Goal: Information Seeking & Learning: Find contact information

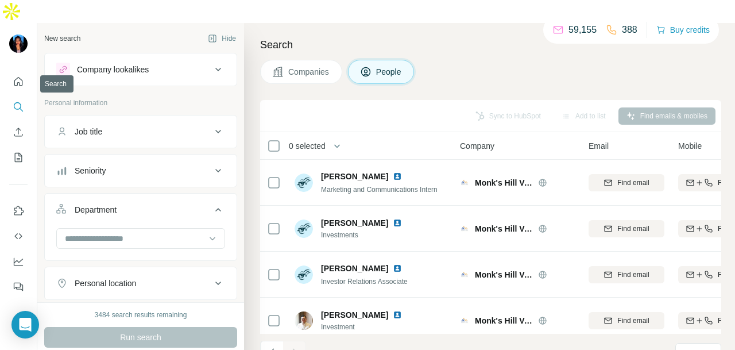
click at [17, 76] on icon "Quick start" at bounding box center [18, 81] width 11 height 11
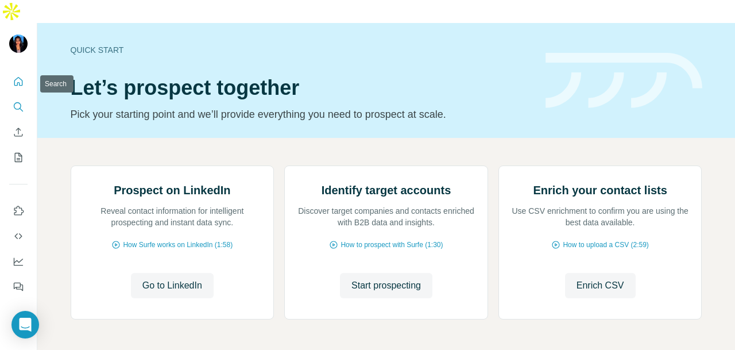
click at [16, 97] on button "Search" at bounding box center [18, 107] width 18 height 21
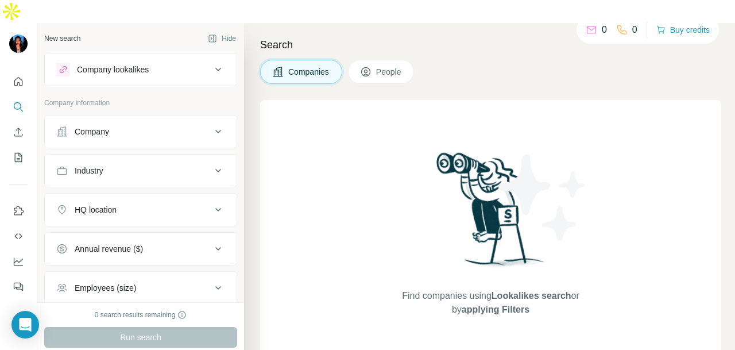
click at [87, 126] on div "Company" at bounding box center [92, 131] width 34 height 11
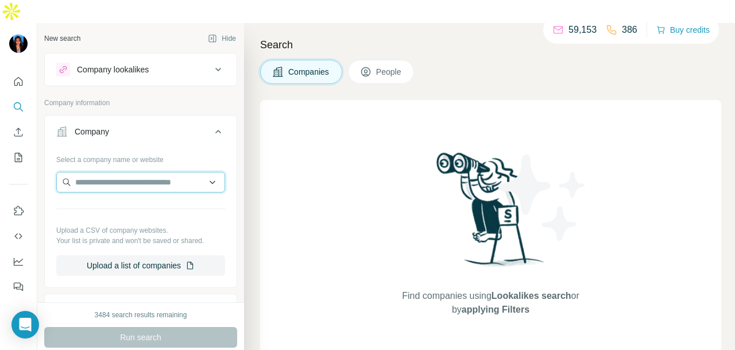
paste input "**********"
click at [195, 172] on input "**********" at bounding box center [136, 182] width 160 height 21
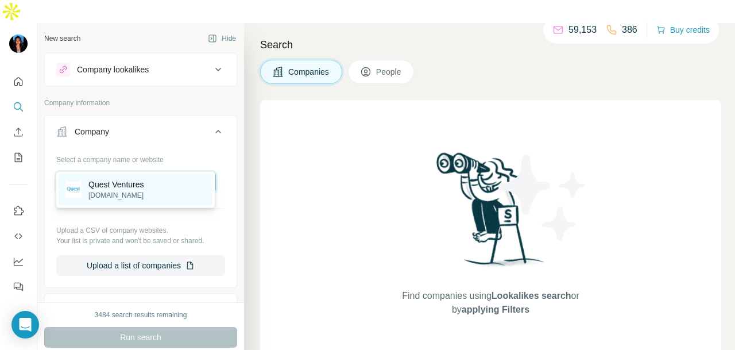
type input "**********"
click at [175, 182] on div "Quest Ventures [DOMAIN_NAME]" at bounding box center [136, 189] width 154 height 31
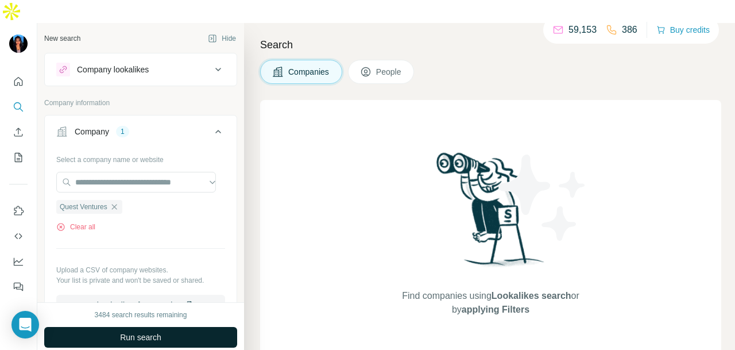
click at [165, 327] on button "Run search" at bounding box center [140, 337] width 193 height 21
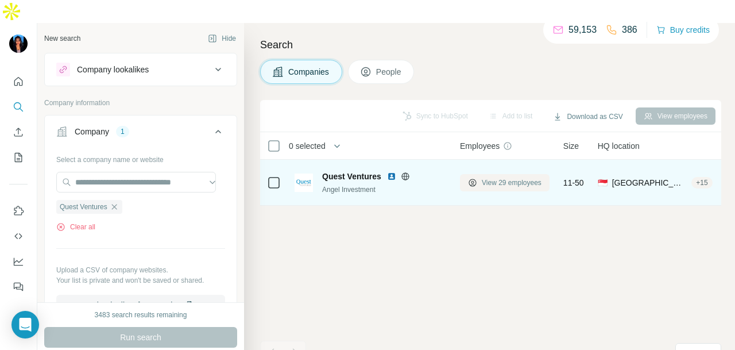
click at [506, 178] on span "View 29 employees" at bounding box center [512, 183] width 60 height 10
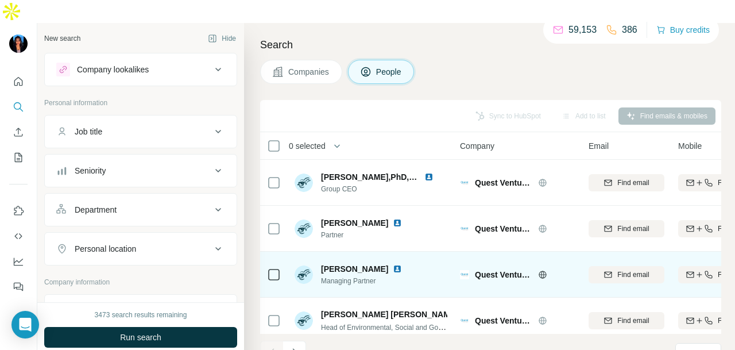
scroll to position [57, 0]
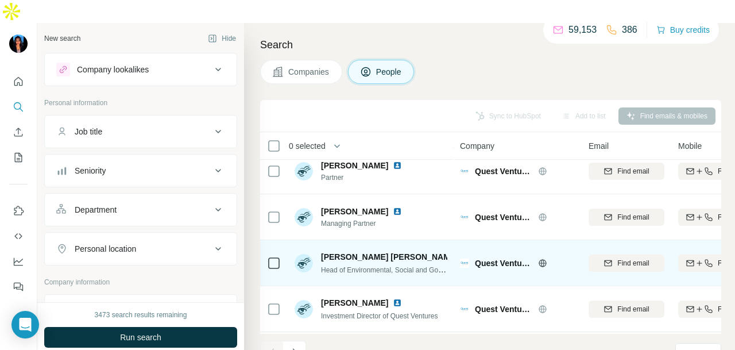
click at [463, 252] on img at bounding box center [467, 256] width 9 height 9
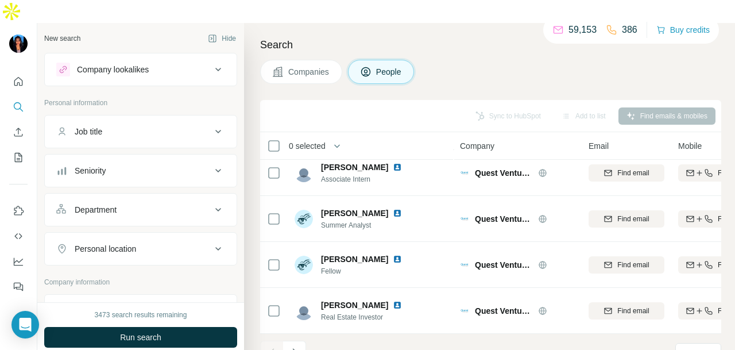
scroll to position [288, 0]
click at [295, 346] on icon "Navigate to next page" at bounding box center [294, 351] width 11 height 11
click at [300, 341] on button "Navigate to next page" at bounding box center [294, 352] width 23 height 23
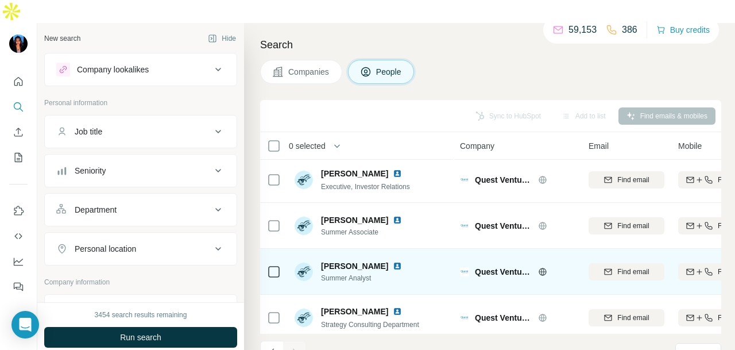
scroll to position [0, 0]
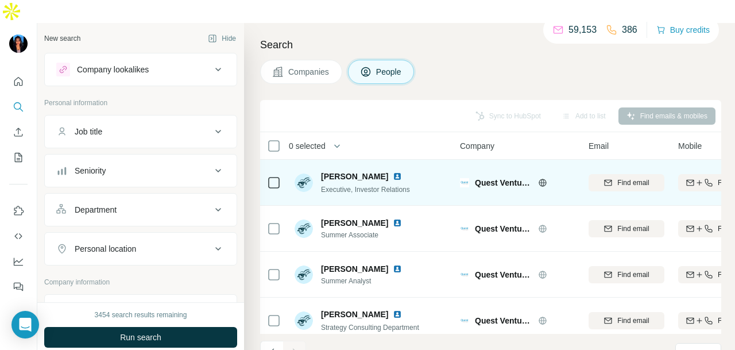
click at [538, 167] on div "Quest Ventures" at bounding box center [517, 183] width 115 height 32
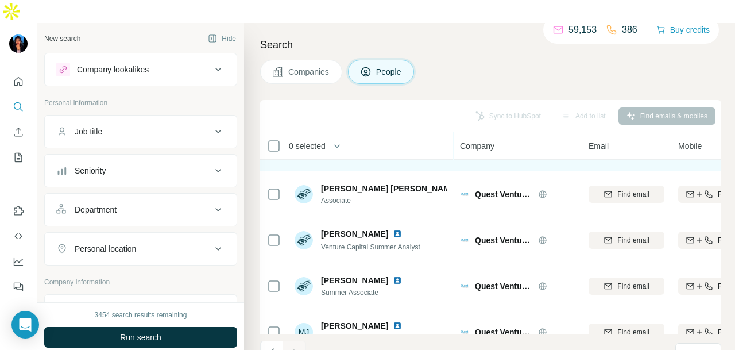
scroll to position [242, 0]
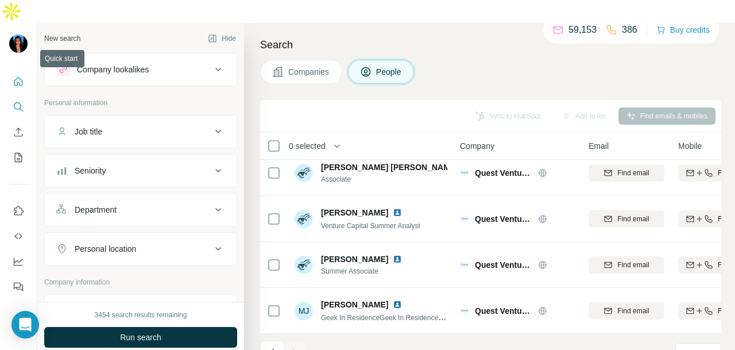
click at [18, 77] on icon "Quick start" at bounding box center [18, 81] width 9 height 9
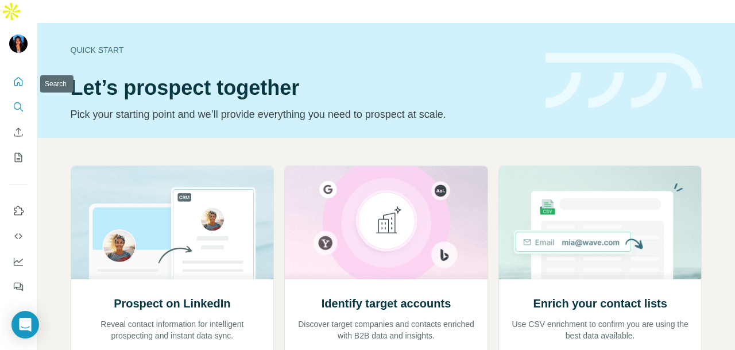
click at [20, 101] on icon "Search" at bounding box center [18, 106] width 11 height 11
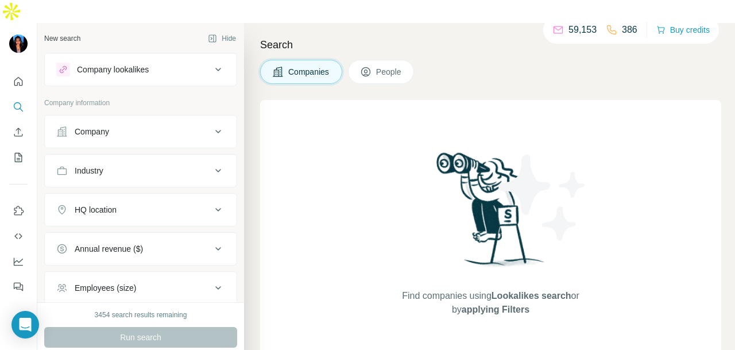
click at [106, 126] on div "Company" at bounding box center [92, 131] width 34 height 11
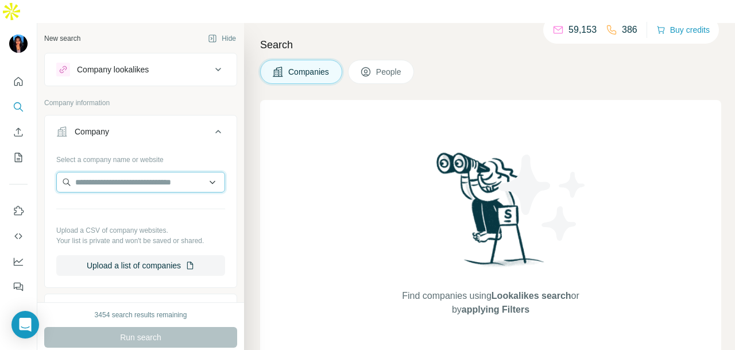
click at [107, 172] on input "text" at bounding box center [140, 182] width 169 height 21
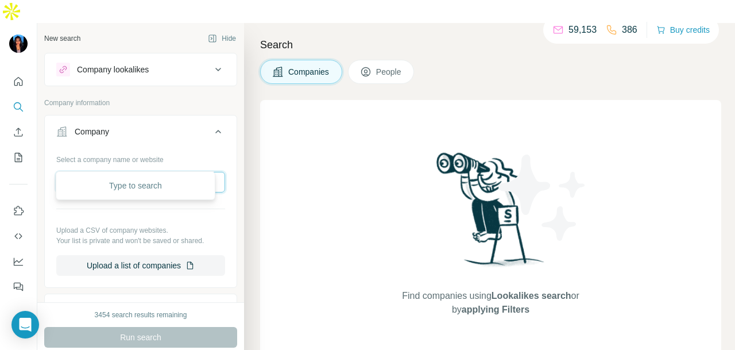
paste input "**********"
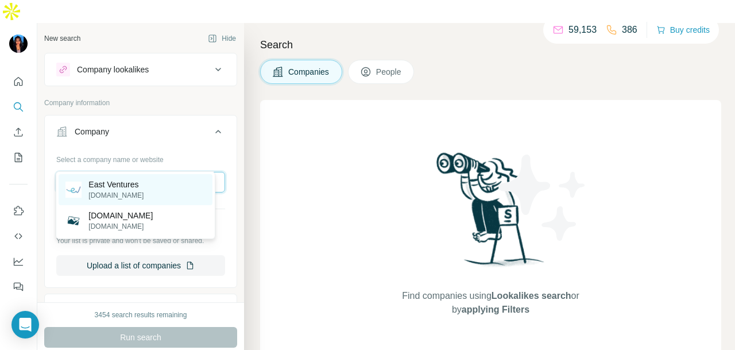
type input "**********"
click at [146, 194] on div "East Ventures [DOMAIN_NAME]" at bounding box center [136, 189] width 154 height 31
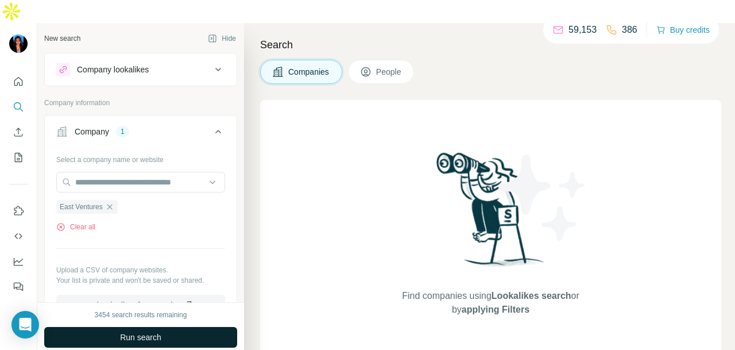
click at [179, 327] on button "Run search" at bounding box center [140, 337] width 193 height 21
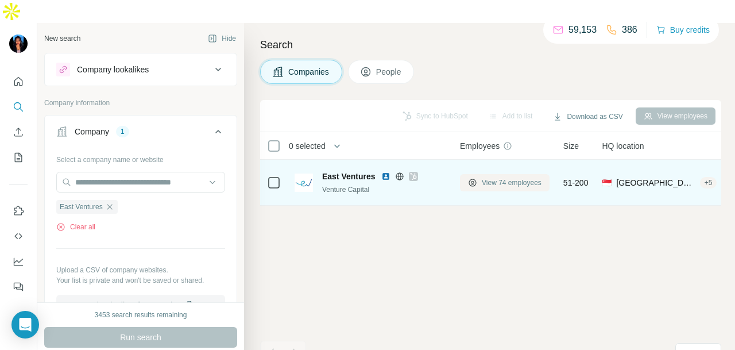
click at [511, 178] on span "View 74 employees" at bounding box center [512, 183] width 60 height 10
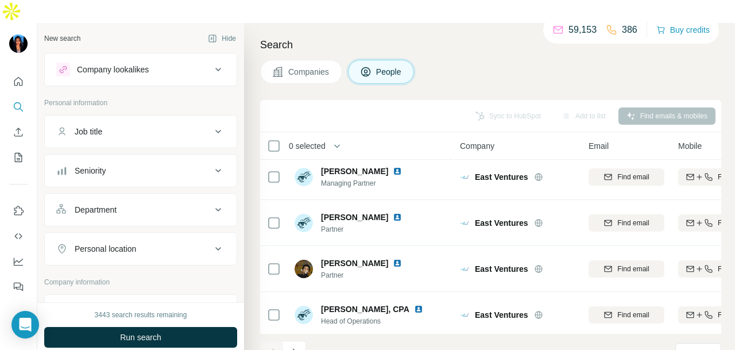
scroll to position [288, 0]
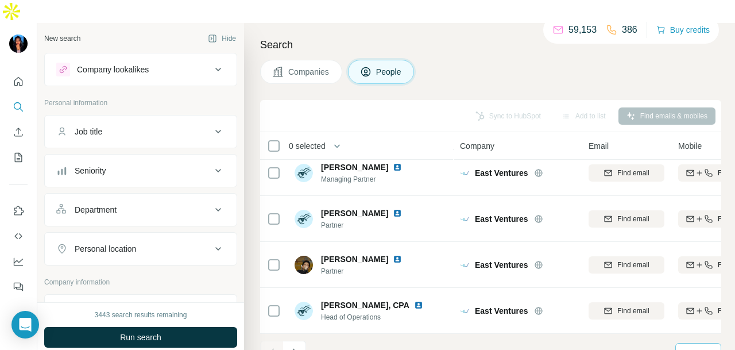
click at [716, 347] on input at bounding box center [732, 353] width 34 height 13
click at [699, 243] on div "60" at bounding box center [698, 242] width 26 height 11
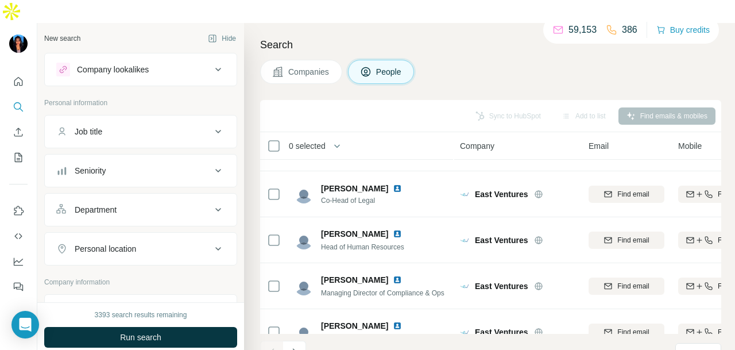
scroll to position [517, 0]
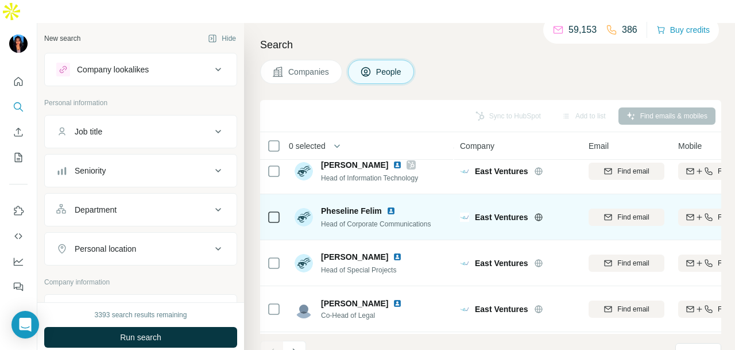
click at [391, 206] on img at bounding box center [391, 210] width 9 height 9
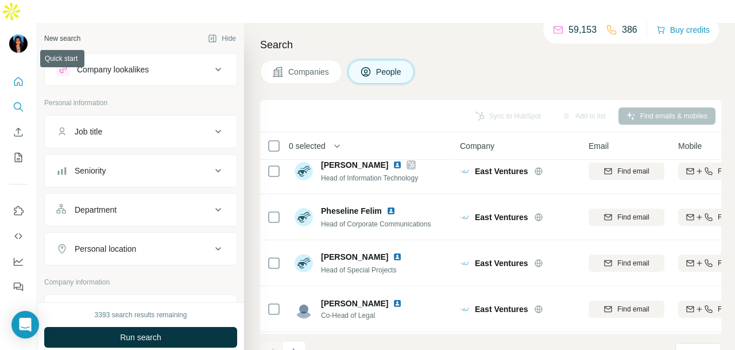
click at [22, 71] on button "Quick start" at bounding box center [18, 81] width 18 height 21
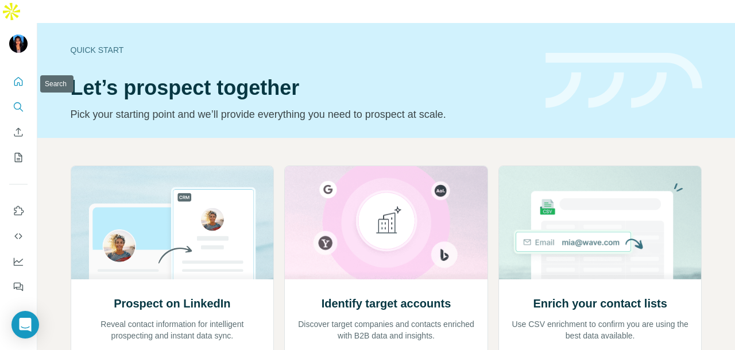
click at [20, 102] on icon "Search" at bounding box center [17, 105] width 7 height 7
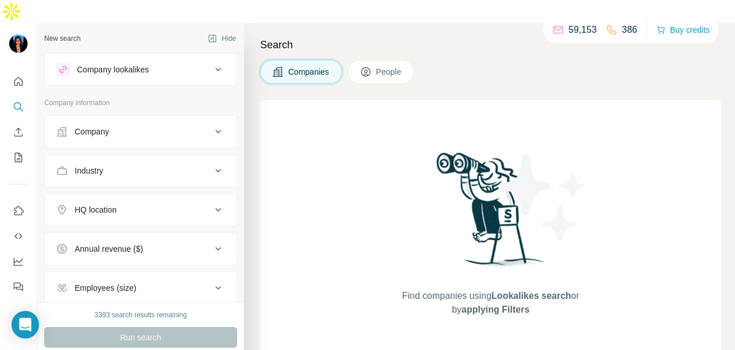
click at [102, 118] on button "Company" at bounding box center [141, 132] width 192 height 28
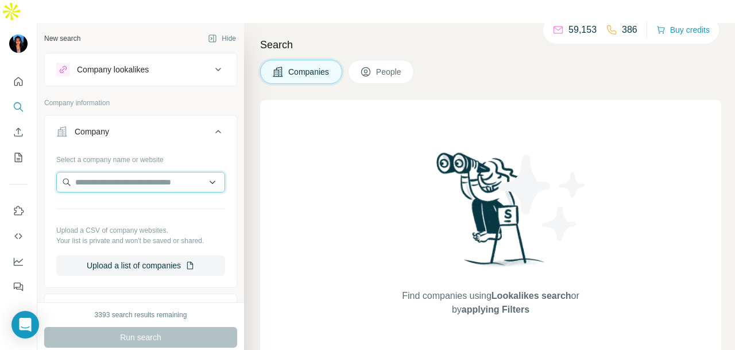
click at [115, 172] on input "text" at bounding box center [140, 182] width 169 height 21
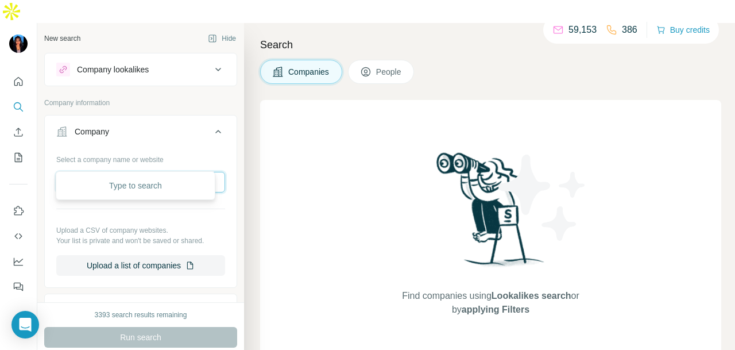
paste input "**********"
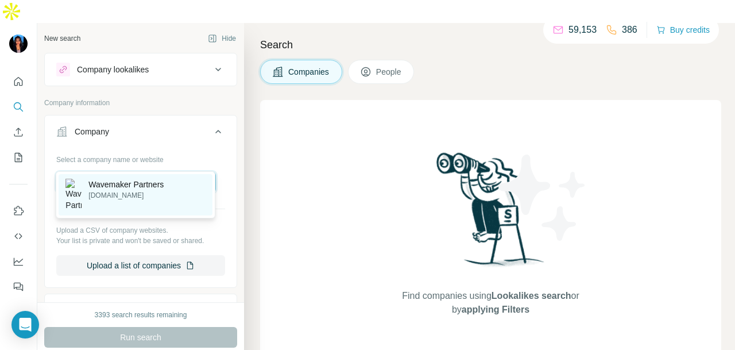
type input "**********"
click at [146, 193] on p "[DOMAIN_NAME]" at bounding box center [125, 195] width 75 height 10
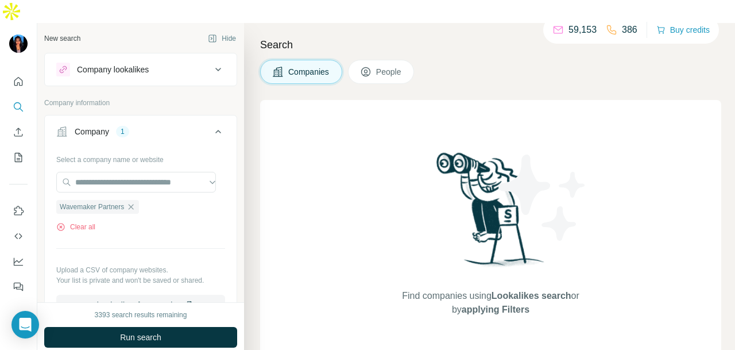
scroll to position [0, 0]
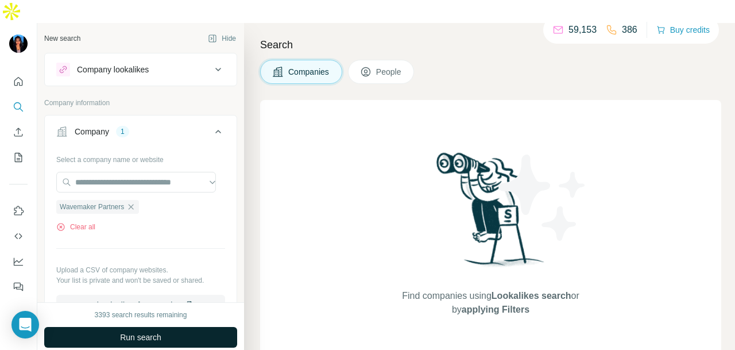
click at [168, 327] on button "Run search" at bounding box center [140, 337] width 193 height 21
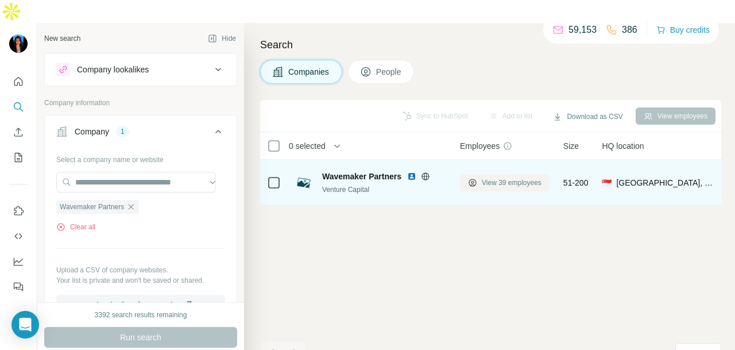
click at [532, 178] on span "View 39 employees" at bounding box center [512, 183] width 60 height 10
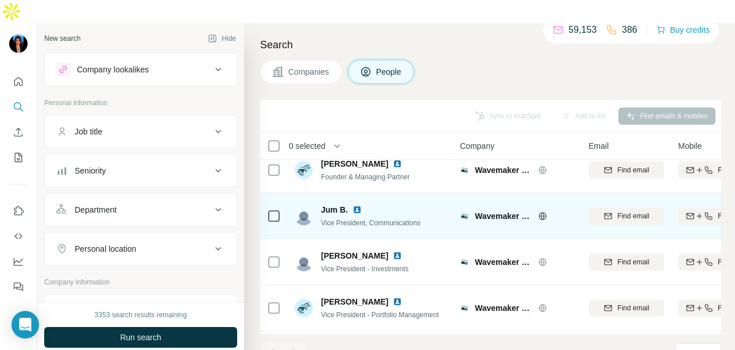
scroll to position [57, 0]
click at [358, 206] on img at bounding box center [357, 210] width 9 height 9
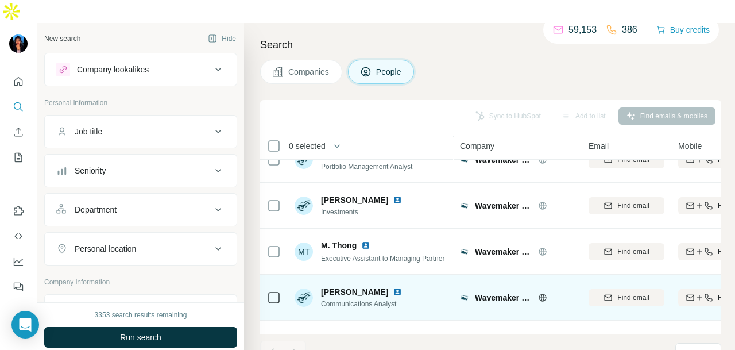
scroll to position [1091, 0]
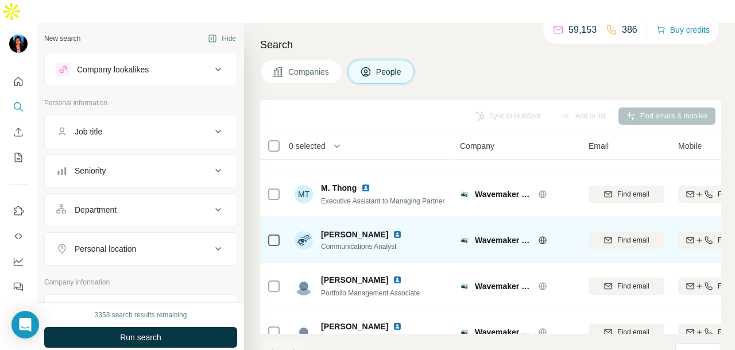
click at [393, 230] on img at bounding box center [397, 234] width 9 height 9
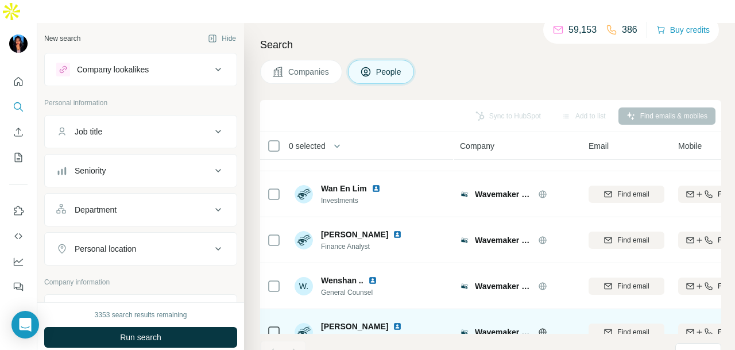
scroll to position [1621, 0]
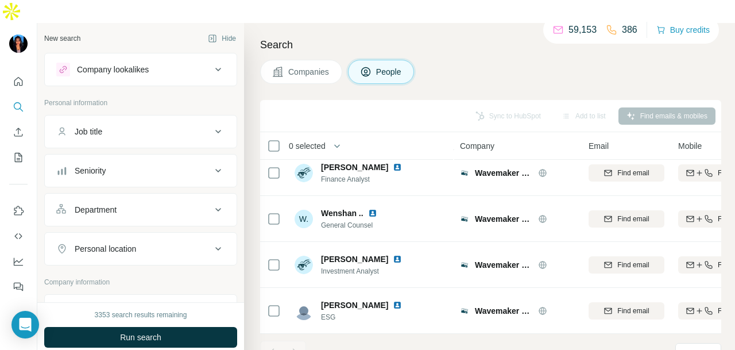
click at [79, 204] on div "Department" at bounding box center [96, 209] width 42 height 11
click at [92, 232] on input at bounding box center [135, 238] width 142 height 13
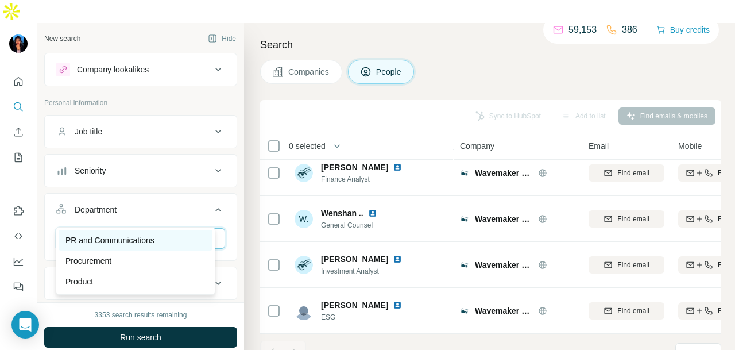
type input "**"
click at [129, 238] on p "PR and Communications" at bounding box center [109, 239] width 89 height 11
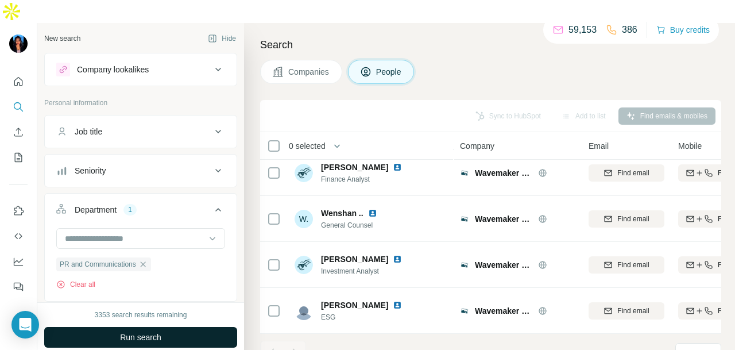
click at [142, 331] on span "Run search" at bounding box center [140, 336] width 41 height 11
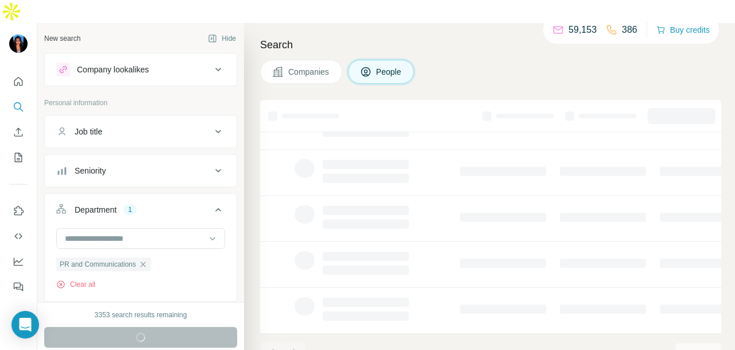
scroll to position [288, 0]
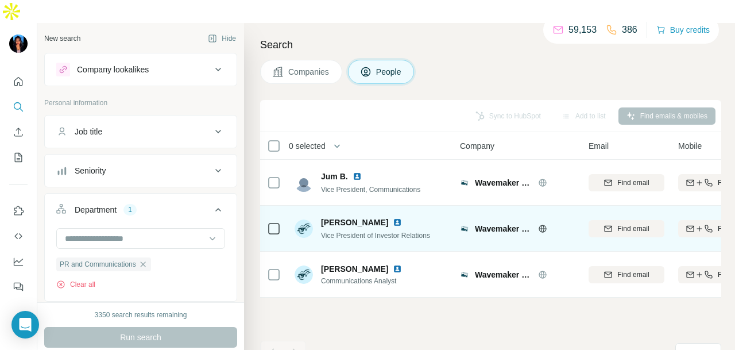
click at [402, 218] on img at bounding box center [397, 222] width 9 height 9
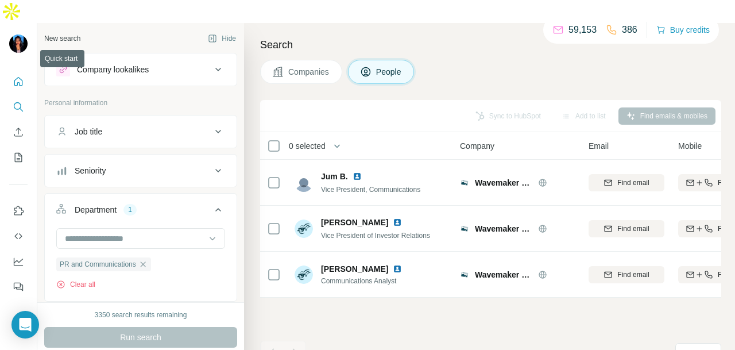
click at [20, 71] on button "Quick start" at bounding box center [18, 81] width 18 height 21
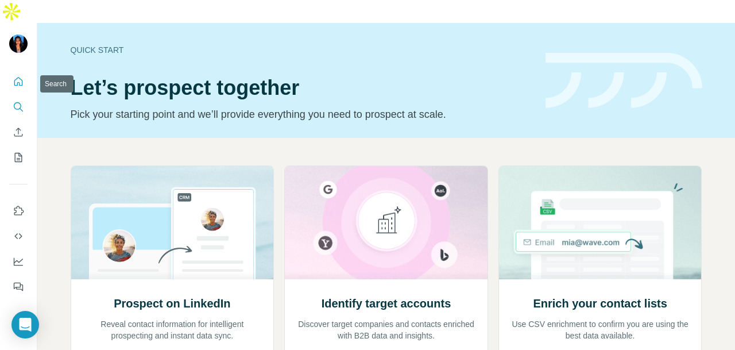
click at [17, 97] on button "Search" at bounding box center [18, 107] width 18 height 21
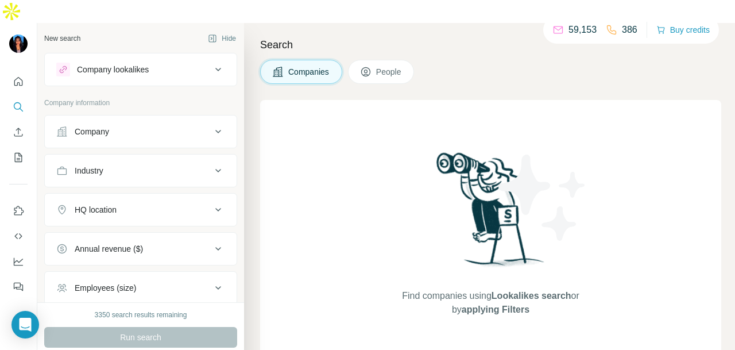
click at [69, 126] on div "Company" at bounding box center [133, 131] width 155 height 11
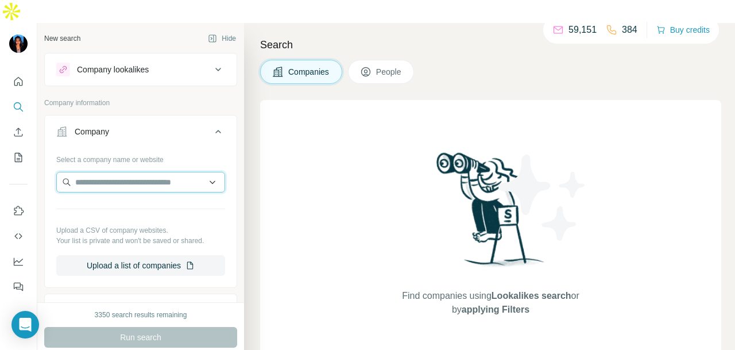
paste input "**********"
drag, startPoint x: 122, startPoint y: 158, endPoint x: 45, endPoint y: 148, distance: 77.7
click at [45, 150] on div "**********" at bounding box center [141, 217] width 192 height 135
click at [127, 172] on input "**********" at bounding box center [140, 182] width 169 height 21
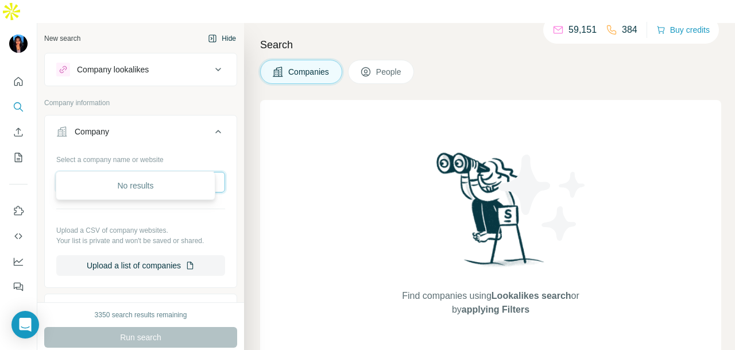
type input "**********"
click at [25, 71] on button "Quick start" at bounding box center [18, 81] width 18 height 21
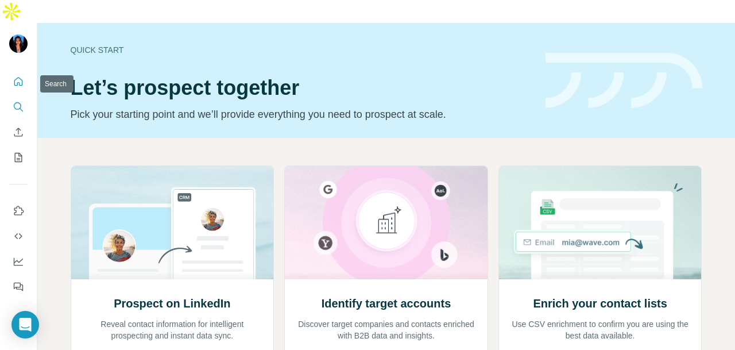
click at [15, 101] on icon "Search" at bounding box center [18, 106] width 11 height 11
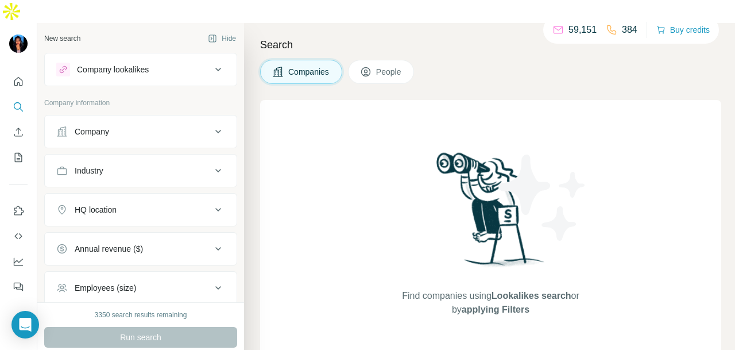
click at [94, 118] on button "Company" at bounding box center [141, 132] width 192 height 28
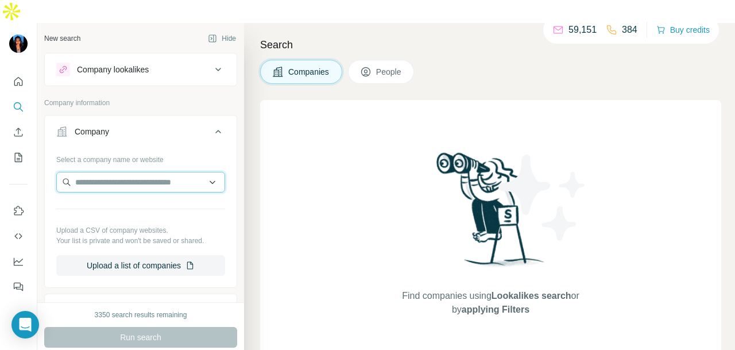
click at [94, 172] on input "text" at bounding box center [140, 182] width 169 height 21
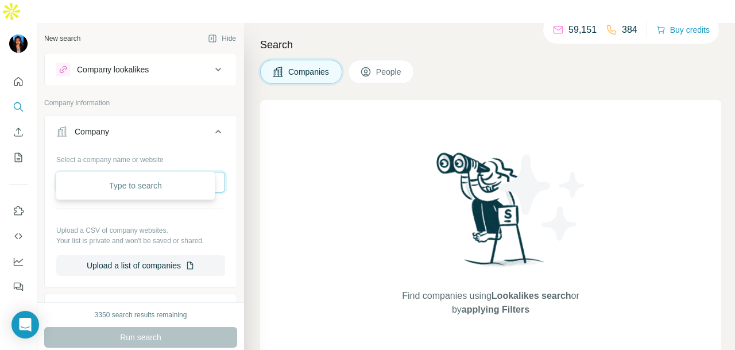
paste input "**********"
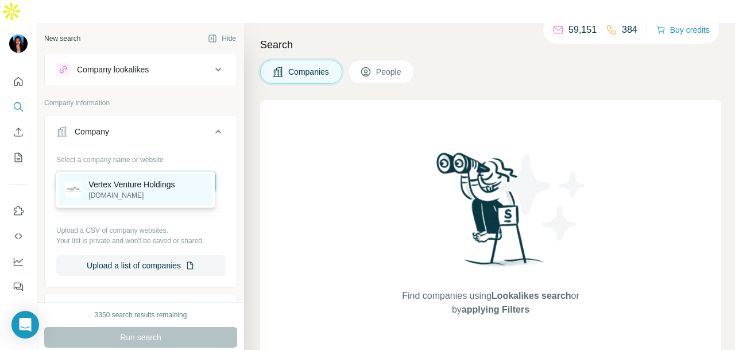
type input "**********"
click at [149, 183] on p "Vertex Venture Holdings" at bounding box center [131, 184] width 86 height 11
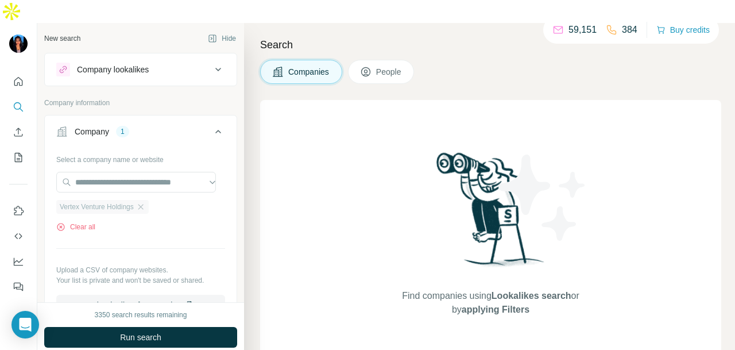
scroll to position [0, 0]
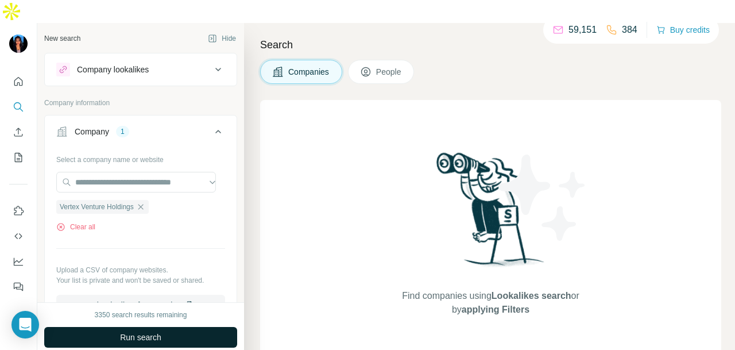
click at [160, 331] on span "Run search" at bounding box center [140, 336] width 41 height 11
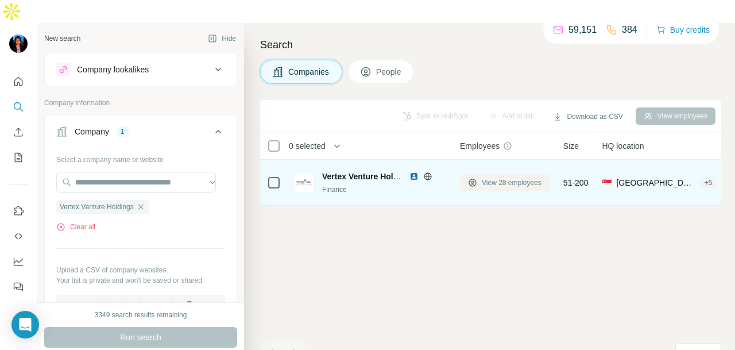
click at [512, 174] on button "View 28 employees" at bounding box center [505, 182] width 90 height 17
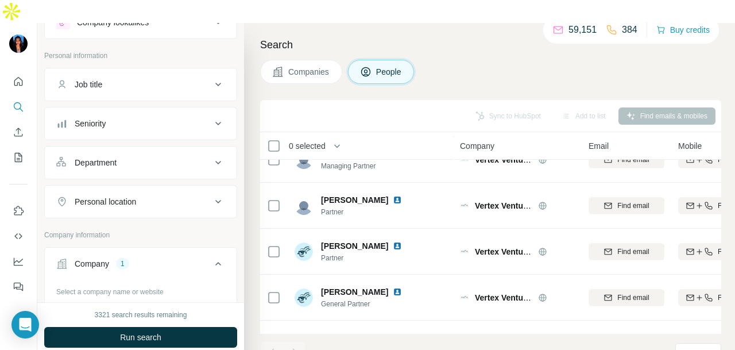
scroll to position [57, 0]
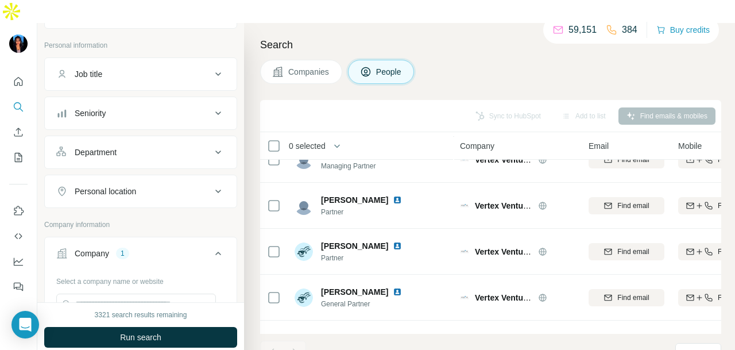
click at [132, 146] on div "Department" at bounding box center [133, 151] width 155 height 11
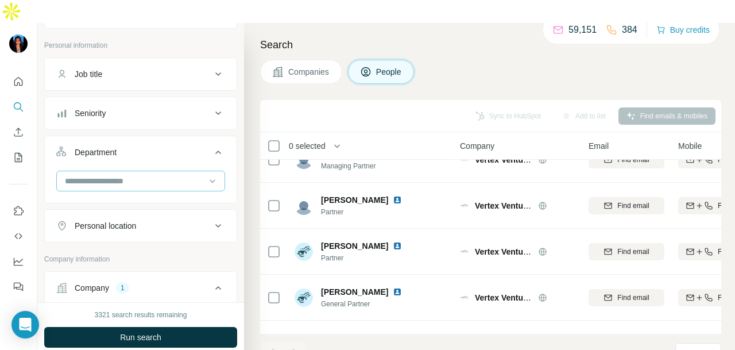
click at [132, 175] on input at bounding box center [135, 181] width 142 height 13
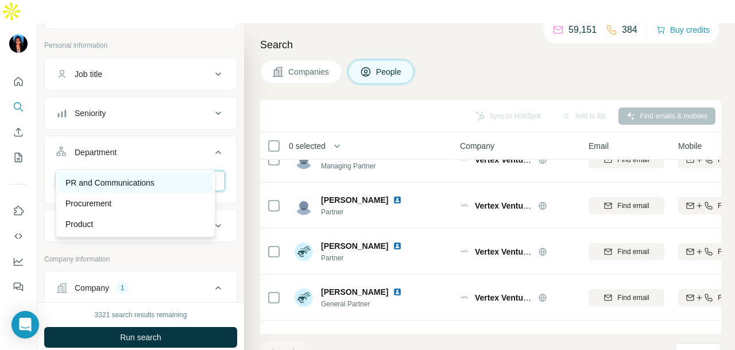
type input "**"
click at [171, 178] on div "PR and Communications" at bounding box center [135, 182] width 140 height 11
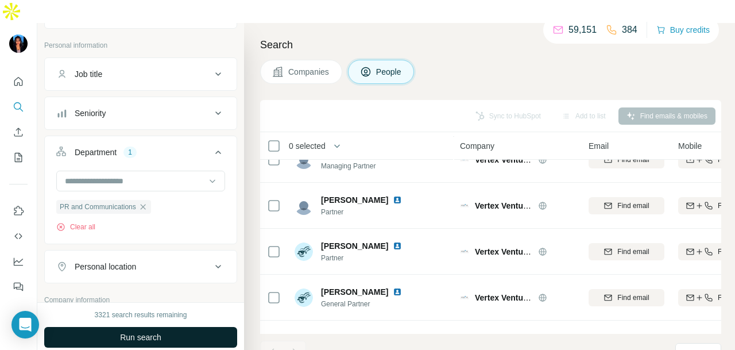
click at [187, 327] on button "Run search" at bounding box center [140, 337] width 193 height 21
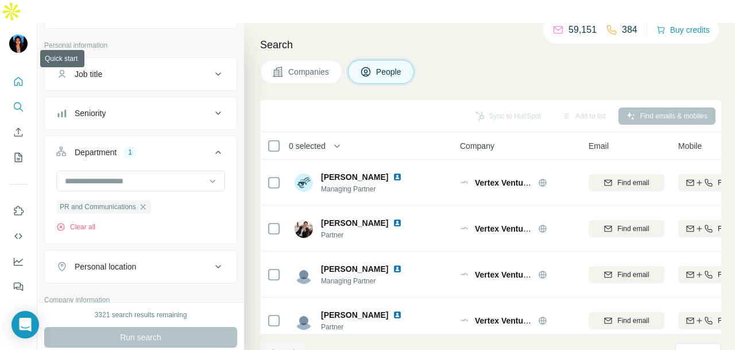
click at [20, 77] on icon "Quick start" at bounding box center [18, 81] width 9 height 9
